Goal: Task Accomplishment & Management: Complete application form

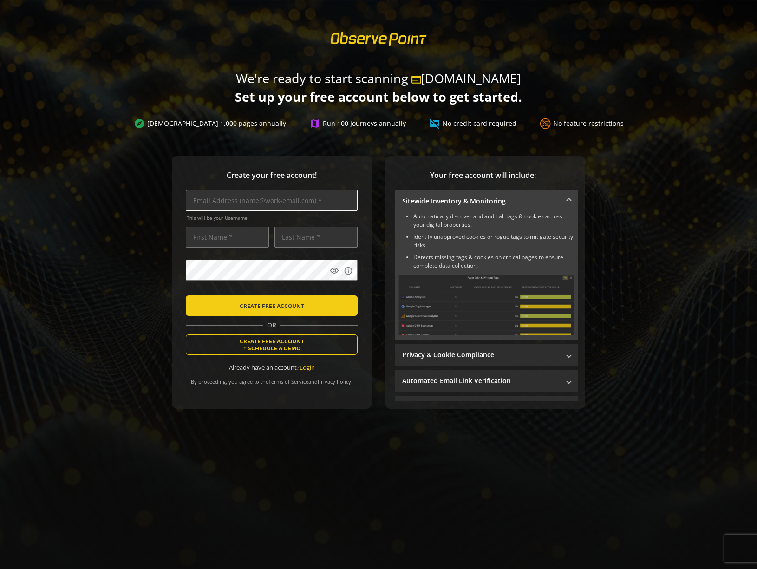
click at [231, 199] on input "text" at bounding box center [272, 200] width 172 height 21
type input "[PERSON_NAME][EMAIL_ADDRESS][PERSON_NAME][DOMAIN_NAME]"
type input "[PERSON_NAME]"
click at [231, 201] on input "[PERSON_NAME][EMAIL_ADDRESS][PERSON_NAME][DOMAIN_NAME]" at bounding box center [272, 200] width 172 height 21
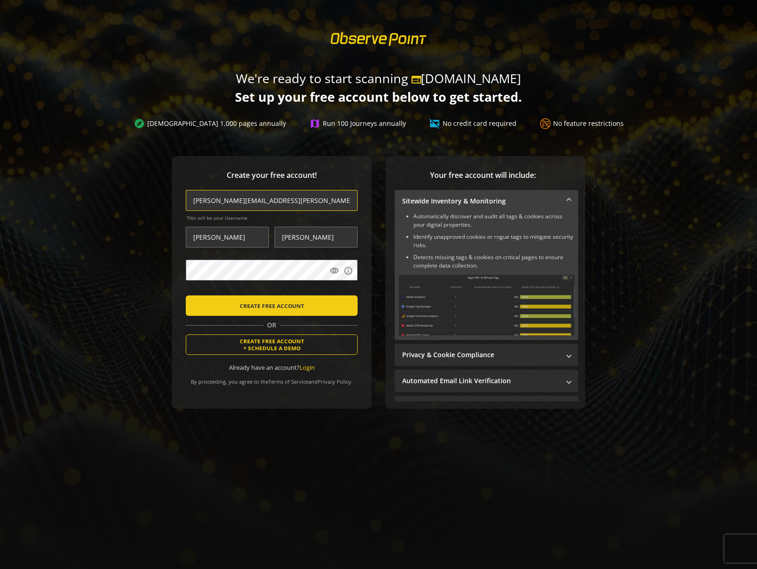
type input "[PERSON_NAME][EMAIL_ADDRESS][PERSON_NAME][DOMAIN_NAME]"
click at [244, 305] on span "CREATE FREE ACCOUNT" at bounding box center [271, 305] width 65 height 17
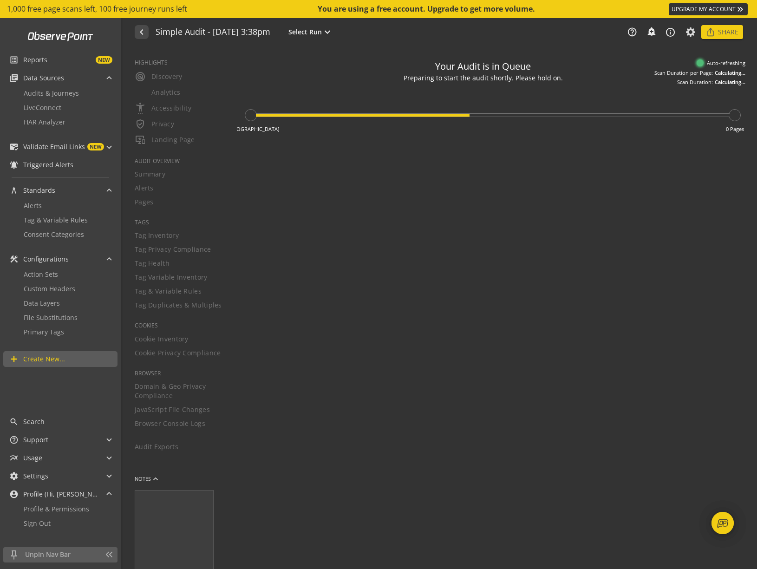
type textarea "Notes can include: -a description of what this audit is validating -changes in …"
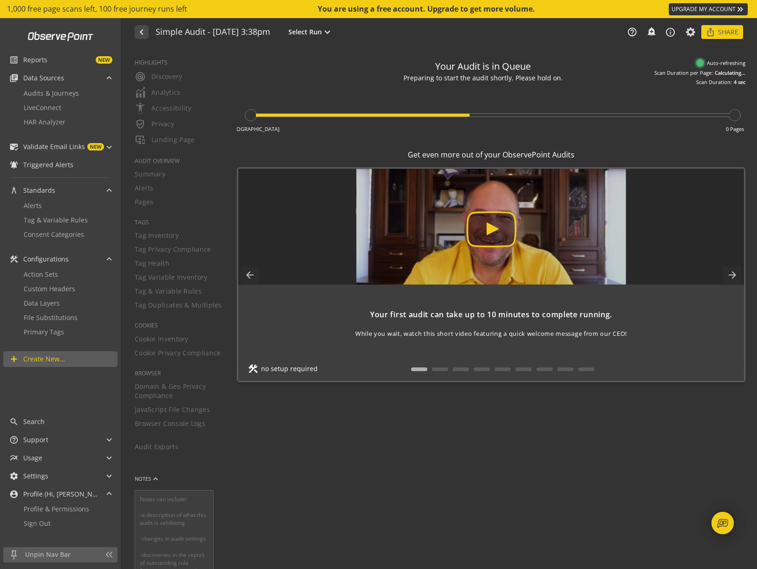
click at [697, 32] on div "help_outline notifications_none add_alert info_outline ios_share Share" at bounding box center [679, 32] width 125 height 14
click at [692, 33] on icon at bounding box center [691, 32] width 12 height 6
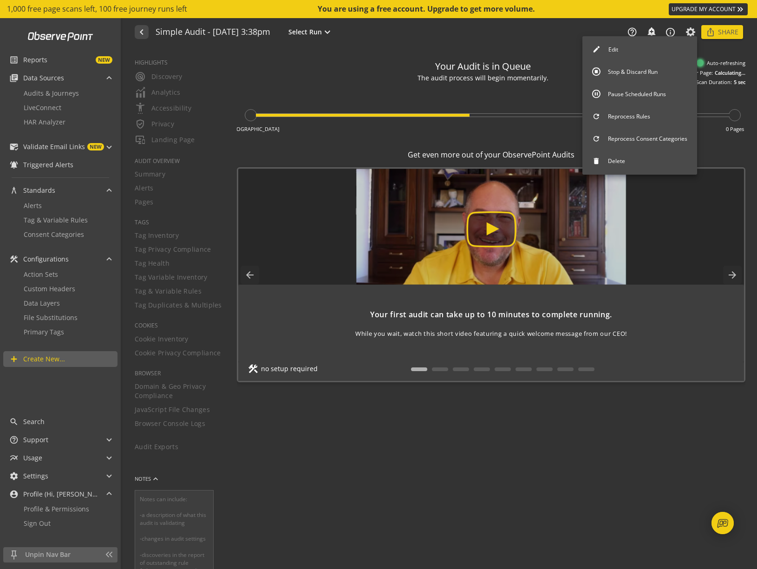
click at [636, 54] on button "Edit" at bounding box center [639, 49] width 115 height 19
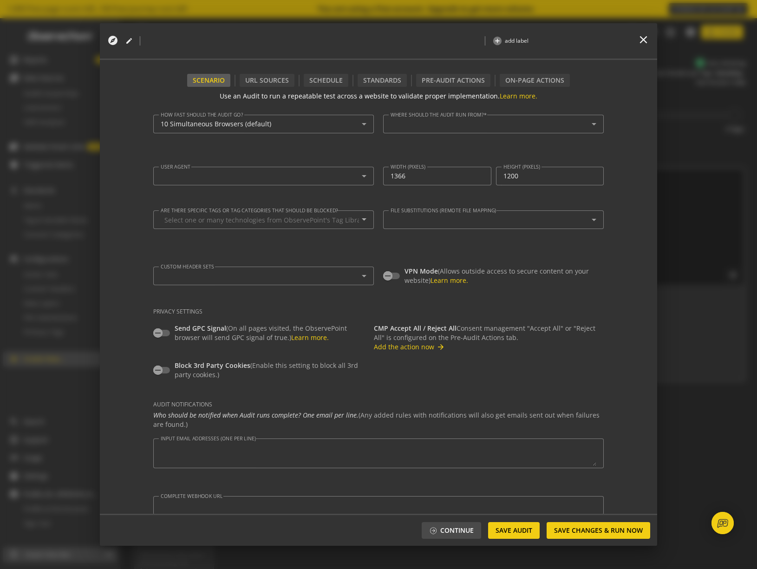
type textarea "[URL][DOMAIN_NAME]"
type input "^https?://([^/:\?]*\.)?[DOMAIN_NAME]([^.]|$)"
type textarea "[PERSON_NAME][EMAIL_ADDRESS][PERSON_NAME][DOMAIN_NAME]"
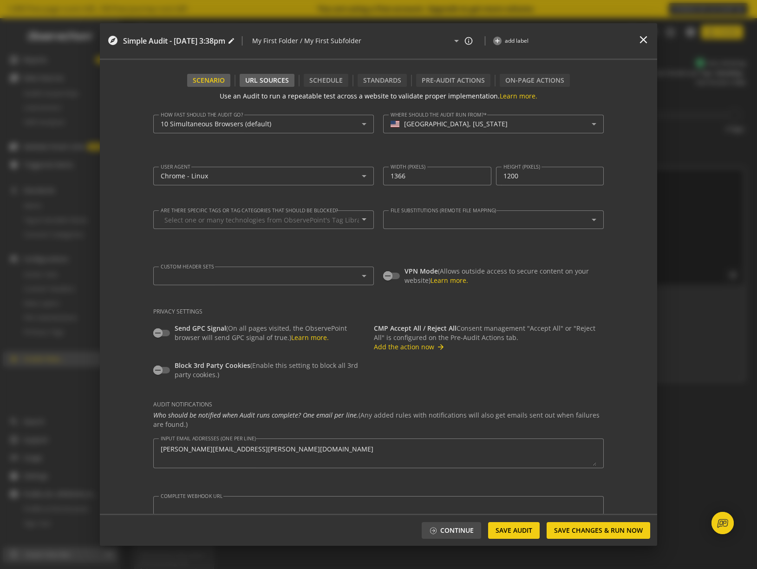
click at [265, 84] on div "URL Sources" at bounding box center [267, 80] width 44 height 9
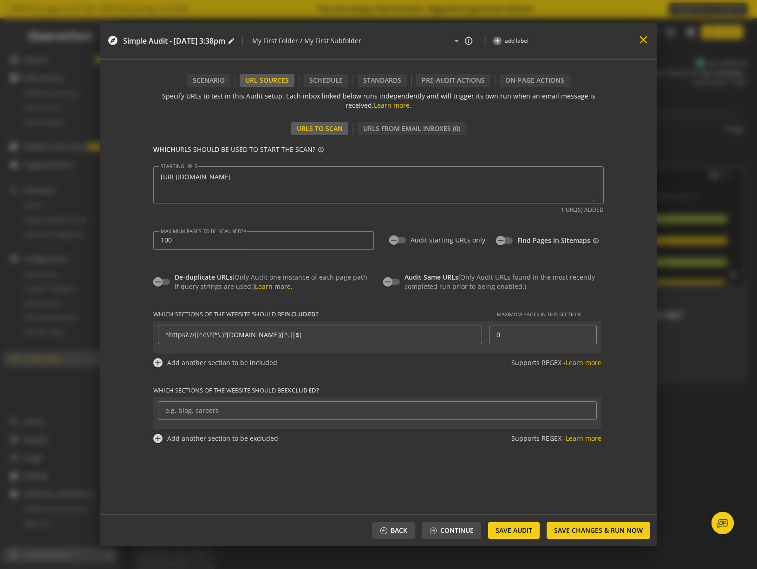
click at [642, 42] on mat-icon "close" at bounding box center [643, 39] width 13 height 13
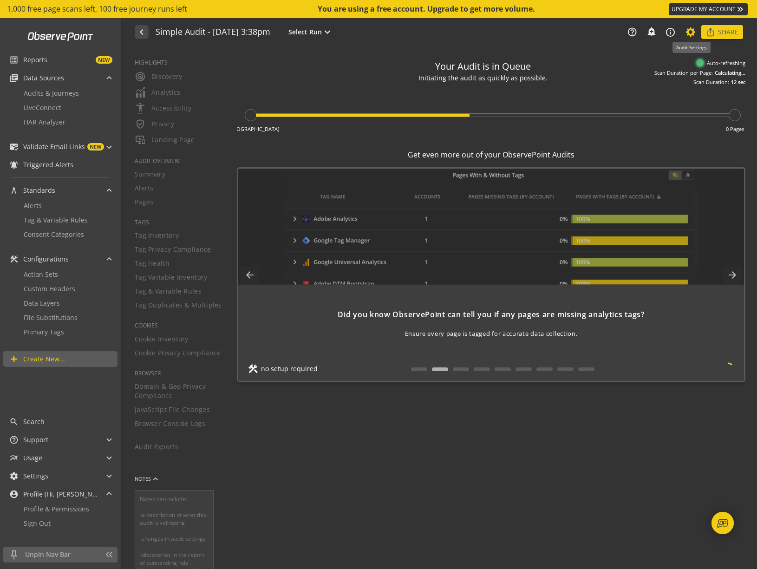
click at [687, 32] on icon at bounding box center [691, 32] width 12 height 6
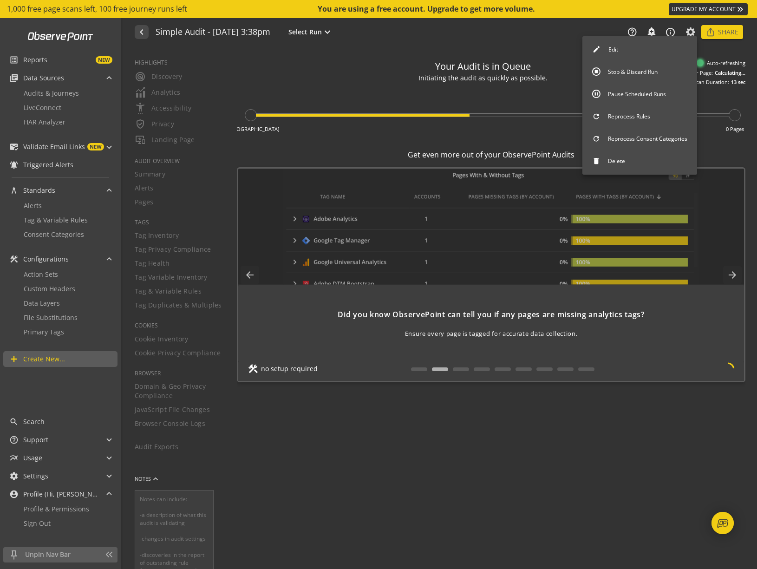
click at [656, 68] on button "Stop & Discard Run" at bounding box center [639, 71] width 115 height 19
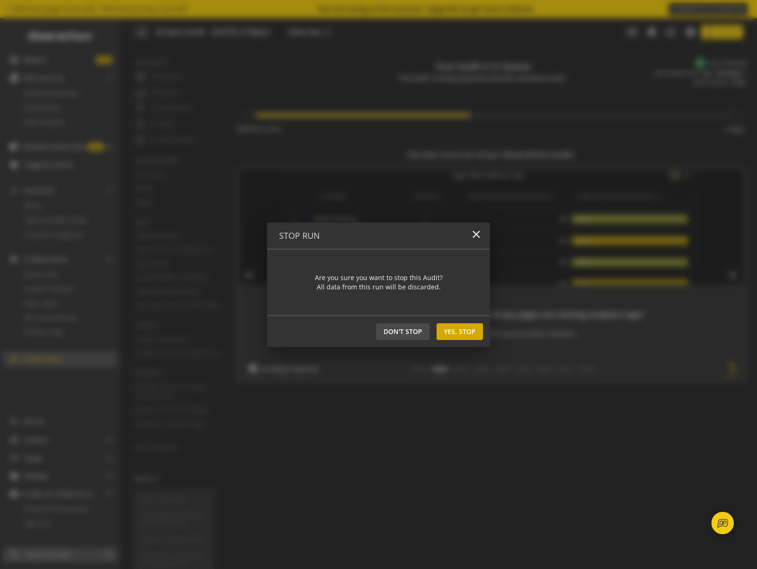
click at [468, 339] on span "Yes, Stop" at bounding box center [460, 331] width 32 height 17
